Goal: Entertainment & Leisure: Consume media (video, audio)

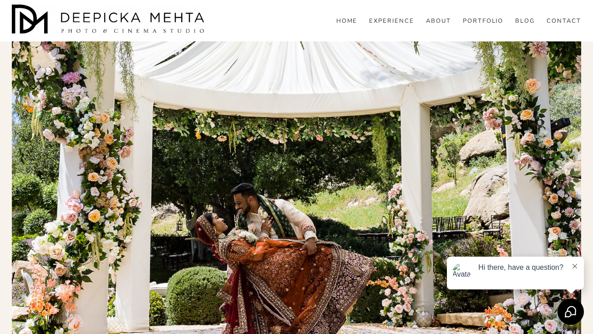
scroll to position [181, 0]
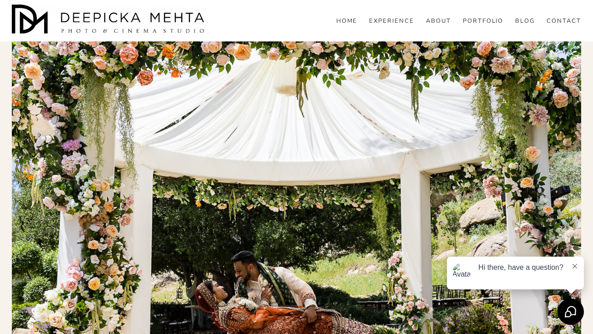
click at [574, 265] on icon at bounding box center [575, 266] width 5 height 5
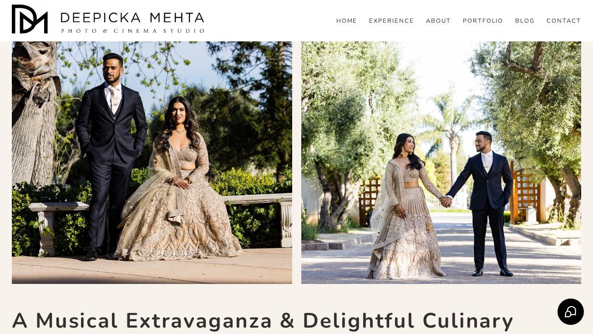
scroll to position [7803, 0]
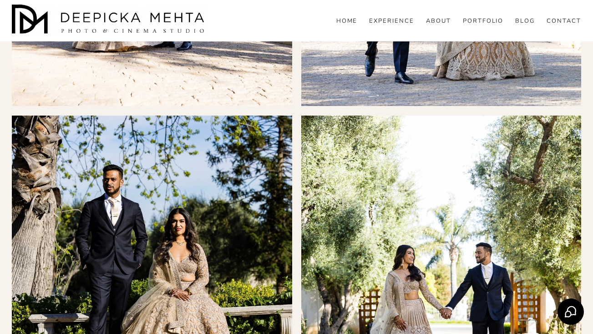
click at [218, 229] on img at bounding box center [173, 256] width 420 height 280
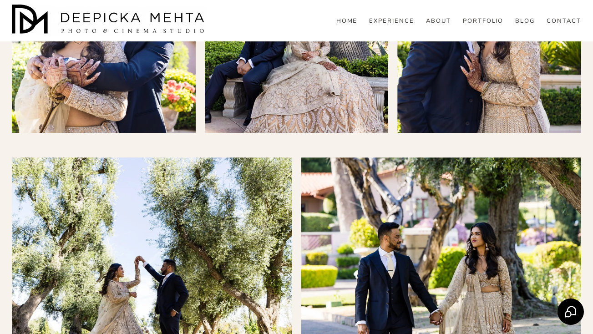
scroll to position [7444, 0]
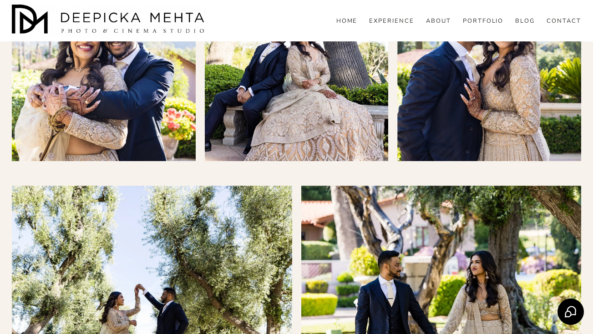
click at [218, 229] on img at bounding box center [152, 326] width 420 height 280
click at [466, 233] on img at bounding box center [480, 326] width 420 height 280
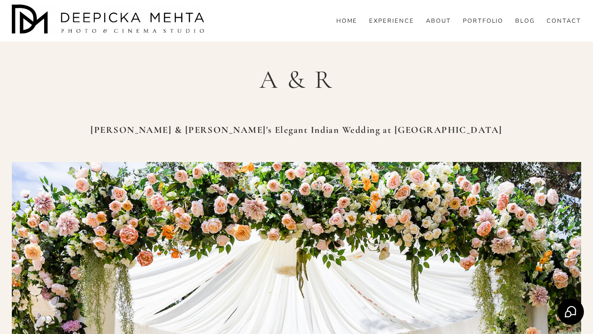
scroll to position [0, 0]
click at [404, 26] on link "EXPERIENCE" at bounding box center [391, 21] width 45 height 8
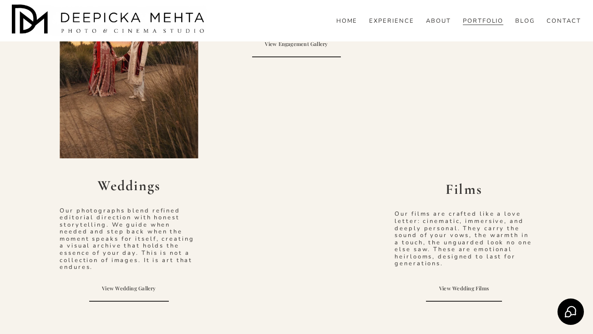
scroll to position [567, 0]
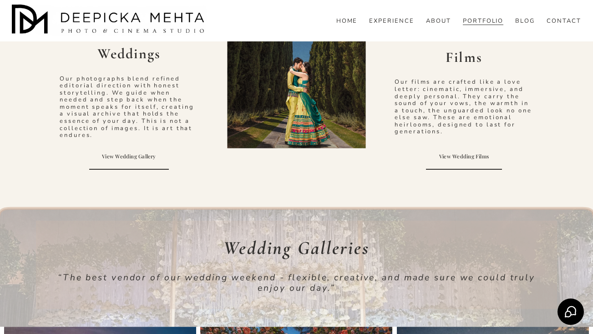
click at [473, 152] on link "View Wedding Films" at bounding box center [464, 157] width 76 height 26
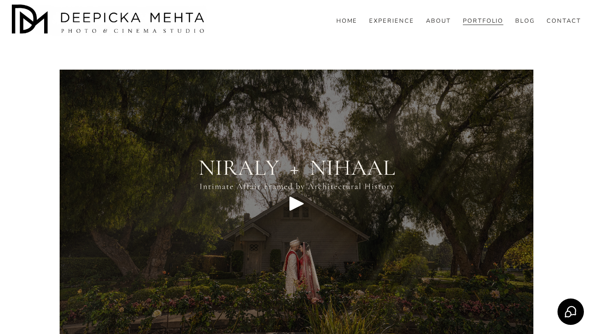
scroll to position [4329, 0]
click at [301, 197] on div "Play" at bounding box center [297, 203] width 22 height 22
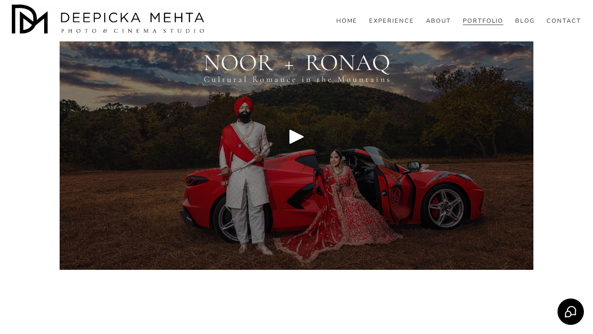
scroll to position [4100, 0]
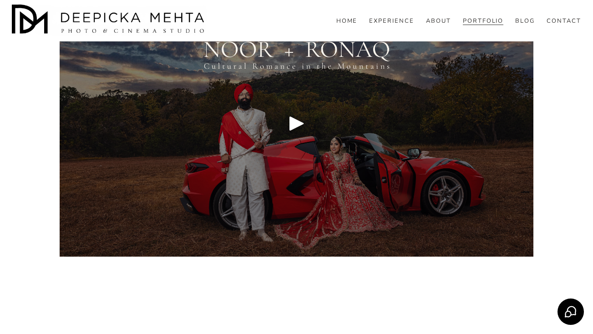
click at [296, 123] on div "Play" at bounding box center [297, 123] width 22 height 22
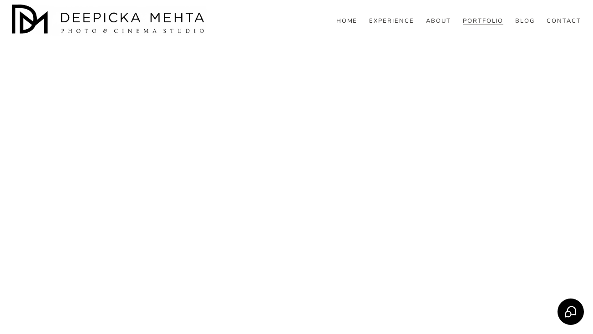
scroll to position [4053, 0]
